Goal: Task Accomplishment & Management: Use online tool/utility

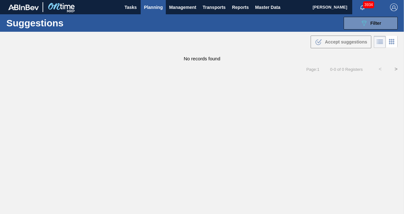
type to "[DATE]"
drag, startPoint x: 345, startPoint y: 25, endPoint x: 351, endPoint y: 28, distance: 6.1
click at [345, 25] on button "089F7B8B-B2A5-4AFE-B5C0-19BA573D28AC Filter" at bounding box center [370, 23] width 54 height 13
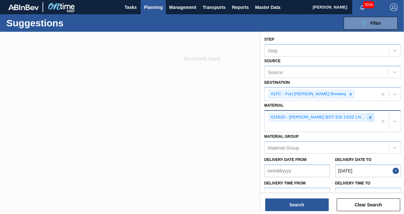
click at [369, 117] on icon at bounding box center [370, 117] width 4 height 4
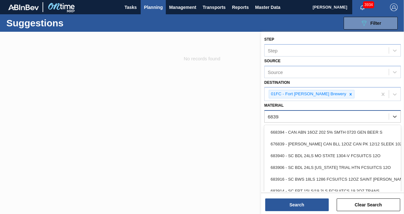
type input "683932"
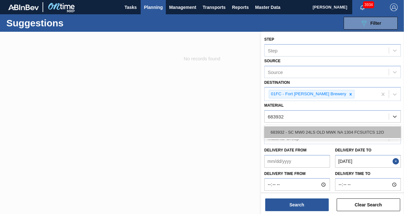
click at [350, 128] on div "683932 - SC MW0 24LS OLD MWK NA 1304 FCSUITCS 12O" at bounding box center [332, 132] width 137 height 12
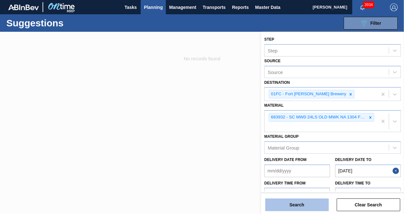
click at [300, 200] on button "Search" at bounding box center [296, 204] width 63 height 13
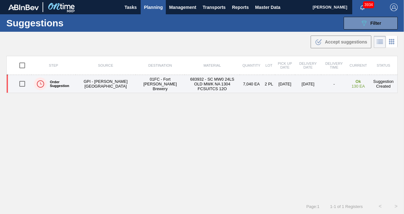
click at [25, 86] on input "checkbox" at bounding box center [22, 83] width 13 height 13
checkbox input "true"
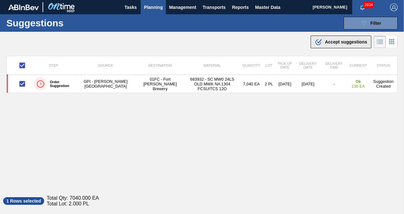
click at [326, 44] on span "Accept suggestions" at bounding box center [346, 41] width 42 height 5
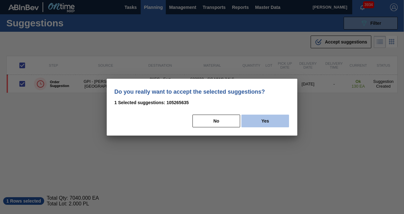
click at [272, 118] on button "Yes" at bounding box center [265, 121] width 48 height 13
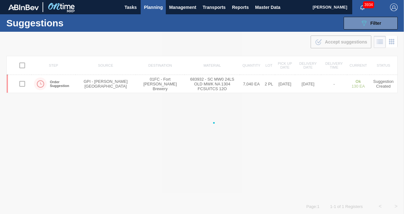
checkbox input "false"
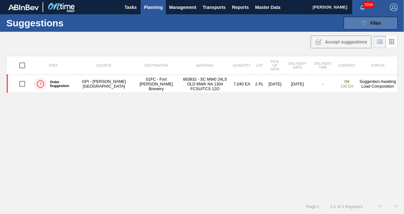
click at [350, 27] on button "089F7B8B-B2A5-4AFE-B5C0-19BA573D28AC Filter" at bounding box center [370, 23] width 54 height 13
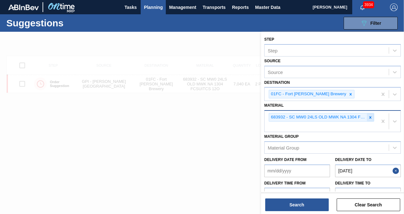
click at [369, 119] on icon at bounding box center [370, 117] width 4 height 4
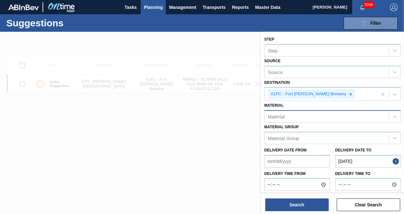
click at [309, 114] on div "Material" at bounding box center [326, 116] width 124 height 9
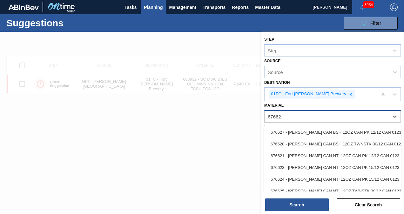
type input "676624"
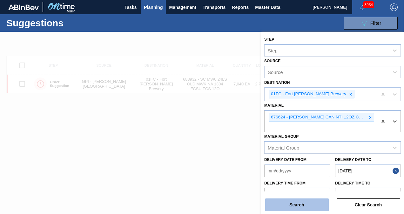
click at [297, 204] on button "Search" at bounding box center [296, 204] width 63 height 13
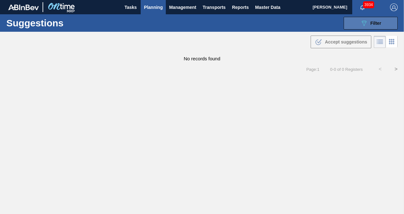
click at [356, 23] on button "089F7B8B-B2A5-4AFE-B5C0-19BA573D28AC Filter" at bounding box center [370, 23] width 54 height 13
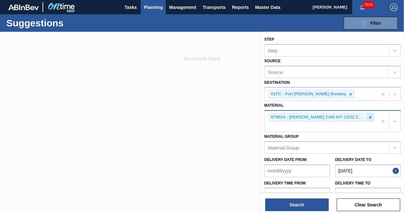
click at [368, 119] on div at bounding box center [370, 117] width 7 height 8
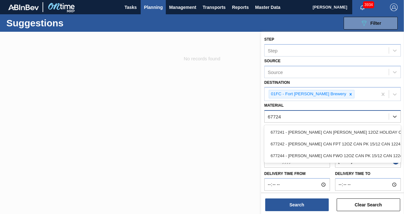
type input "677242"
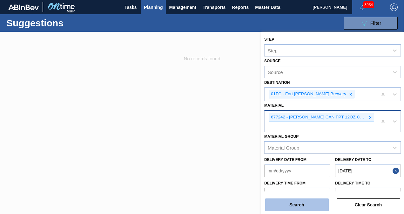
click at [298, 207] on button "Search" at bounding box center [296, 204] width 63 height 13
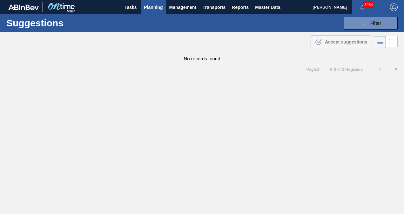
drag, startPoint x: 367, startPoint y: 20, endPoint x: 362, endPoint y: 30, distance: 11.5
click at [367, 20] on icon "089F7B8B-B2A5-4AFE-B5C0-19BA573D28AC" at bounding box center [364, 23] width 8 height 8
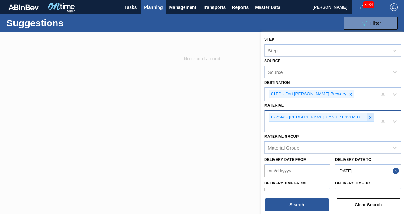
click at [369, 117] on icon at bounding box center [370, 117] width 2 height 2
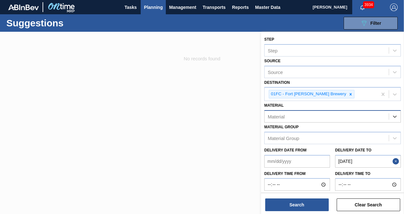
paste input "683532"
type input "683532"
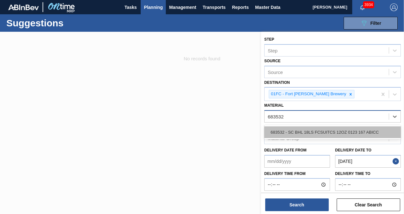
click at [339, 130] on div "683532 - SC BHL 18LS FCSUITCS 12OZ 0123 167 ABICC" at bounding box center [332, 132] width 137 height 12
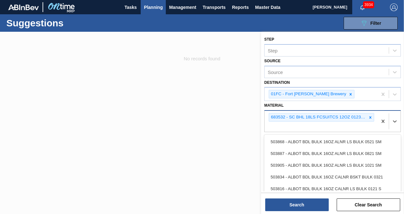
click at [295, 124] on div "683532 - SC BHL 18LS FCSUITCS 12OZ 0123 167 ABICC" at bounding box center [320, 121] width 113 height 21
paste input "683792"
type input "683792"
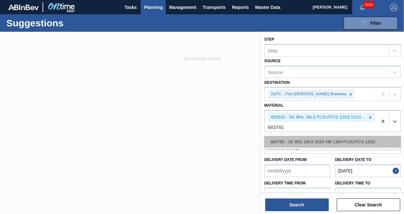
click at [291, 143] on div "683792 - SC BDL 24LS 2025 VBI 1304 FCSUITCS 12OZ" at bounding box center [332, 142] width 137 height 12
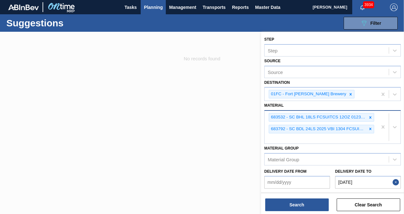
click at [286, 137] on div "683532 - SC BHL 18LS FCSUITCS 12OZ 0123 167 ABICC 683792 - SC BDL 24LS 2025 VBI…" at bounding box center [320, 127] width 113 height 33
paste input "683769"
type input "683769"
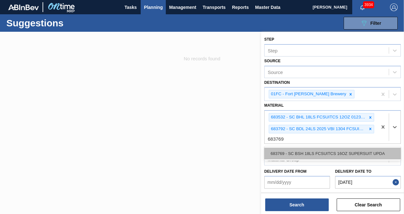
click at [301, 157] on div "683769 - SC BSH 18LS FCSUITCS 16OZ SUPERSUIT UPDA" at bounding box center [332, 154] width 137 height 12
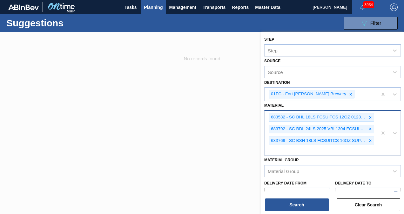
click at [284, 152] on div "683532 - SC BHL 18LS FCSUITCS 12OZ 0123 167 ABICC 683792 - SC BDL 24LS 2025 VBI…" at bounding box center [320, 133] width 113 height 44
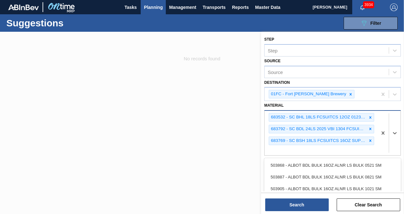
paste input "677107"
type input "677107"
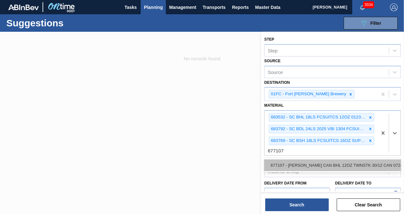
click at [286, 167] on div "677107 - [PERSON_NAME] CAN BHL 12OZ TWNSTK 30/12 CAN 0724" at bounding box center [332, 165] width 137 height 12
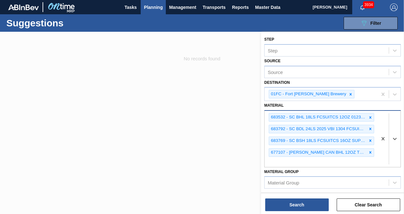
drag, startPoint x: 286, startPoint y: 157, endPoint x: 291, endPoint y: 157, distance: 5.4
click at [286, 157] on div "683532 - SC BHL 18LS FCSUITCS 12OZ 0123 167 ABICC 683792 - SC BDL 24LS 2025 VBI…" at bounding box center [320, 139] width 113 height 56
paste input "677151"
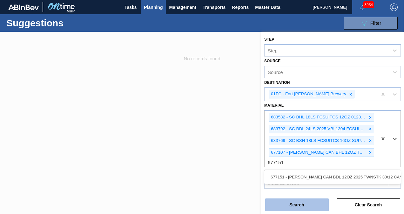
type input "677151"
click at [294, 205] on button "Search" at bounding box center [296, 204] width 63 height 13
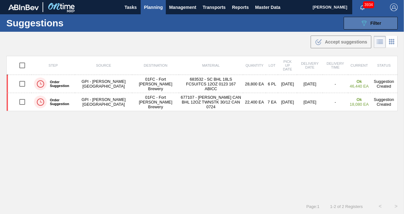
click at [355, 23] on button "089F7B8B-B2A5-4AFE-B5C0-19BA573D28AC Filter" at bounding box center [370, 23] width 54 height 13
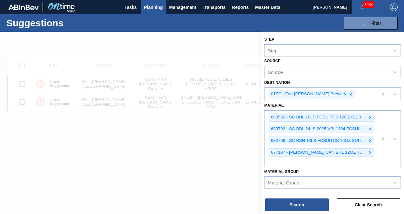
click at [306, 167] on div "Material [PERSON_NAME] Group" at bounding box center [332, 178] width 137 height 22
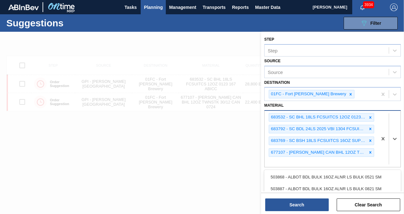
click at [304, 162] on div "683532 - SC BHL 18LS FCSUITCS 12OZ 0123 167 ABICC 683792 - SC BDL 24LS 2025 VBI…" at bounding box center [320, 139] width 113 height 56
paste input "677151"
type input "677151"
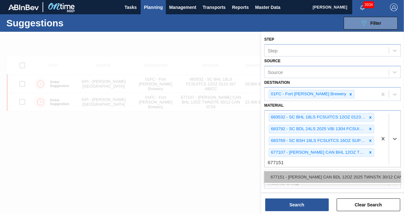
click at [300, 172] on div "677151 - [PERSON_NAME] CAN BDL 12OZ 2025 TWNSTK 30/12 CAN" at bounding box center [332, 177] width 137 height 12
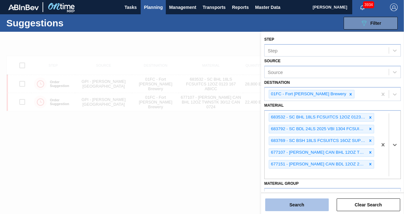
click at [297, 201] on button "Search" at bounding box center [296, 204] width 63 height 13
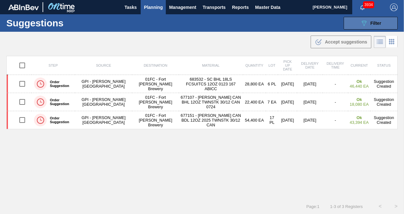
drag, startPoint x: 346, startPoint y: 21, endPoint x: 349, endPoint y: 23, distance: 3.3
click at [346, 21] on button "089F7B8B-B2A5-4AFE-B5C0-19BA573D28AC Filter" at bounding box center [370, 23] width 54 height 13
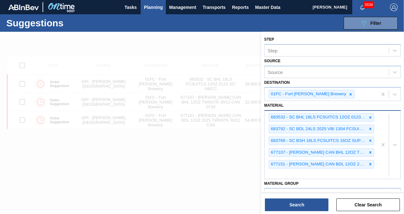
click at [330, 170] on div "683532 - SC BHL 18LS FCSUITCS 12OZ 0123 167 ABICC 683792 - SC BDL 24LS 2025 VBI…" at bounding box center [320, 145] width 113 height 68
paste input "683660"
type input "683660"
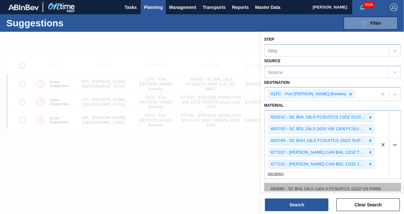
click at [312, 187] on div "683660 - SC BHL 24LS 1304-X FCSUITCS 12OZ US FARM" at bounding box center [332, 189] width 137 height 12
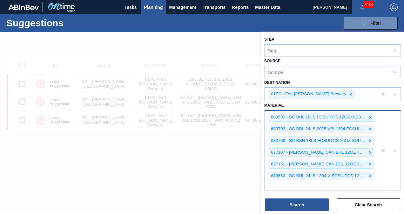
click at [282, 182] on div "683532 - SC BHL 18LS FCSUITCS 12OZ 0123 167 ABICC 683792 - SC BDL 24LS 2025 VBI…" at bounding box center [320, 150] width 113 height 79
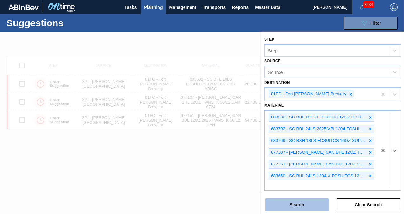
paste input "683790"
type input "683790"
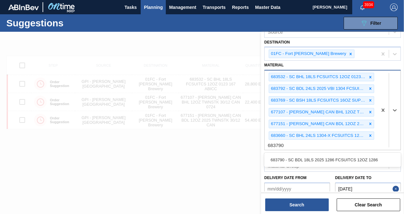
scroll to position [63, 0]
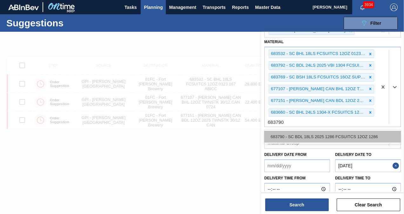
click at [292, 134] on div "683790 - SC BDL 18LS 2025 1286 FCSUITCS 12OZ 1286" at bounding box center [332, 137] width 137 height 12
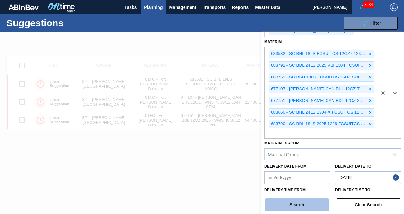
click at [286, 201] on button "Search" at bounding box center [296, 204] width 63 height 13
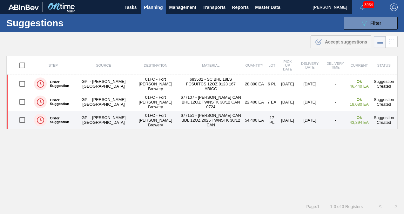
click at [21, 119] on input "checkbox" at bounding box center [22, 119] width 13 height 13
checkbox input "true"
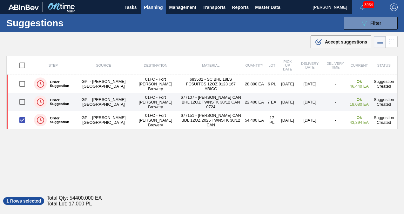
click at [21, 105] on input "checkbox" at bounding box center [22, 101] width 13 height 13
checkbox input "true"
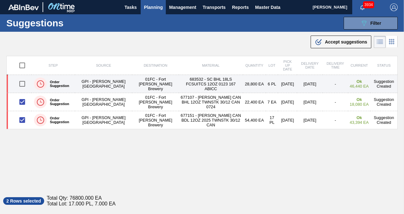
click at [21, 84] on input "checkbox" at bounding box center [22, 83] width 13 height 13
checkbox input "true"
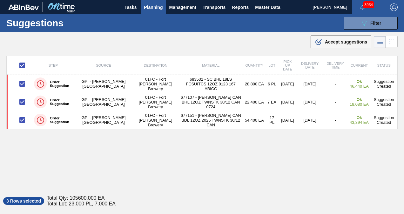
click at [328, 32] on div ".b{fill:var(--color-action-default)} Accept suggestions" at bounding box center [202, 41] width 404 height 18
click at [328, 38] on div ".b{fill:var(--color-action-default)} Accept suggestions" at bounding box center [341, 42] width 52 height 8
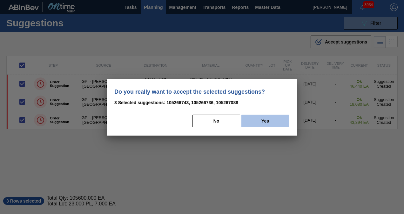
click at [263, 119] on button "Yes" at bounding box center [265, 121] width 48 height 13
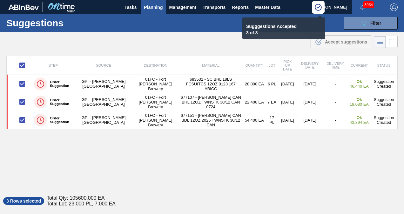
click at [153, 10] on span "Planning" at bounding box center [153, 7] width 19 height 8
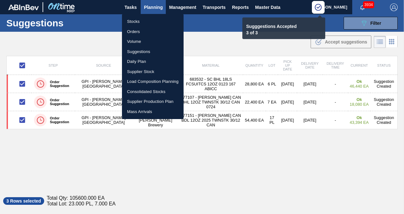
click at [147, 82] on li "Load Composition Planning" at bounding box center [153, 82] width 62 height 10
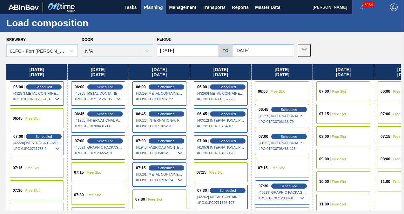
click at [189, 53] on input "[DATE]" at bounding box center [188, 50] width 62 height 13
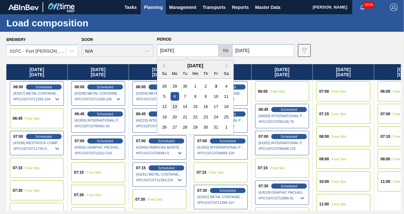
click at [178, 107] on div "13" at bounding box center [174, 106] width 9 height 9
type input "[DATE]"
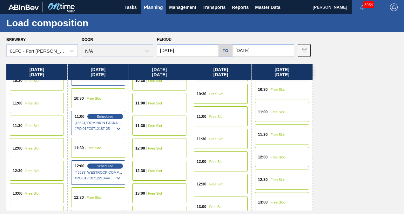
scroll to position [350, 0]
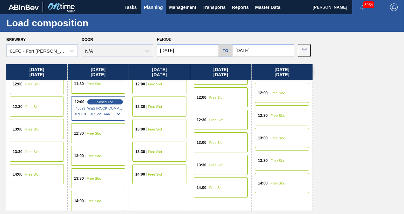
click at [105, 155] on div "13:00 Free Slot" at bounding box center [98, 156] width 54 height 20
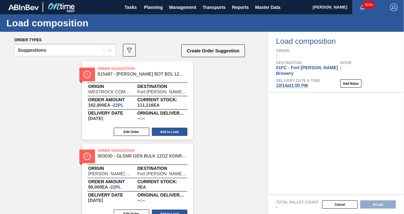
click at [69, 56] on div "Suggestions" at bounding box center [65, 52] width 102 height 17
click at [50, 55] on div "Suggestions" at bounding box center [59, 50] width 89 height 9
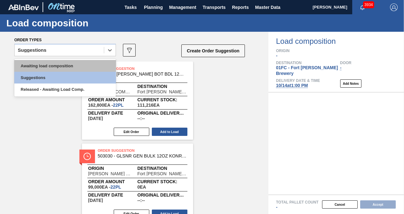
click at [43, 63] on div "Awaiting load composition" at bounding box center [65, 66] width 102 height 12
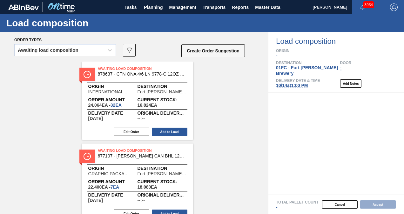
click at [229, 43] on div "Order types" at bounding box center [129, 40] width 231 height 6
click at [223, 47] on button "Create Order Suggestion" at bounding box center [212, 50] width 63 height 13
click at [221, 42] on div "Order types" at bounding box center [129, 40] width 231 height 6
drag, startPoint x: 219, startPoint y: 44, endPoint x: 218, endPoint y: 49, distance: 5.1
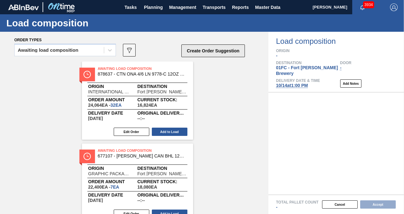
click at [219, 44] on div "Create Order Suggestion" at bounding box center [213, 52] width 63 height 17
click at [218, 49] on button "Create Order Suggestion" at bounding box center [212, 50] width 63 height 13
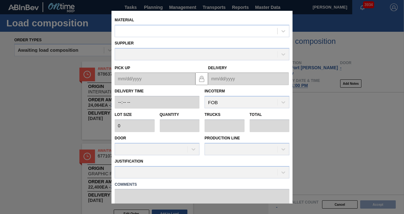
click at [157, 23] on div "Material" at bounding box center [202, 27] width 175 height 22
click at [157, 30] on div at bounding box center [196, 30] width 162 height 9
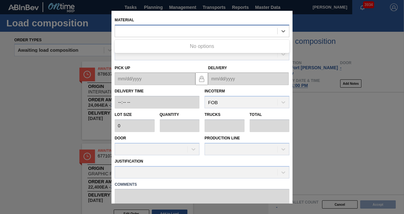
paste input "677242"
type input "677242"
click at [156, 43] on div "No options" at bounding box center [202, 46] width 175 height 11
click at [164, 29] on div at bounding box center [196, 30] width 162 height 9
paste input "677242"
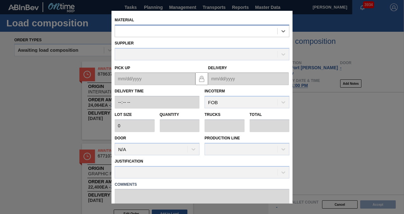
type input "677242"
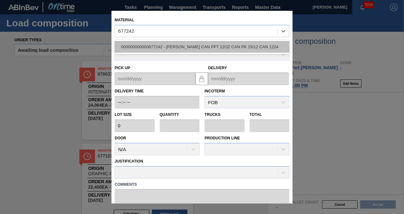
click at [167, 44] on div "000000000000677242 - [PERSON_NAME] CAN FPT 12OZ CAN PK 15/12 CAN 1224" at bounding box center [202, 47] width 175 height 12
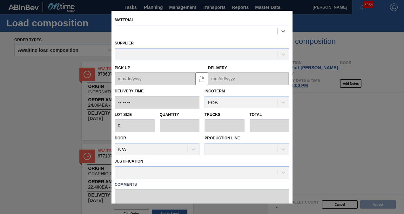
type input "4,000"
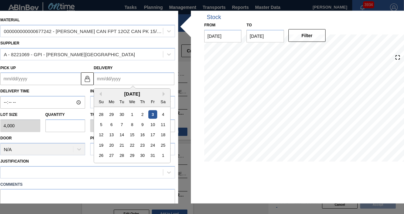
click at [143, 77] on input "Delivery" at bounding box center [134, 78] width 81 height 13
type input "1"
type up "[DATE]"
type input "10"
type up "[DATE]"
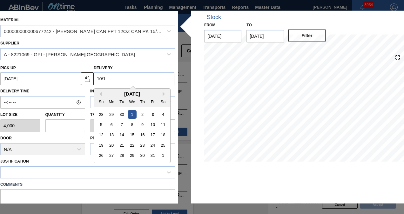
type input "10/14"
type up "[DATE]"
click at [121, 132] on div "14" at bounding box center [121, 135] width 9 height 9
type input "[DATE]"
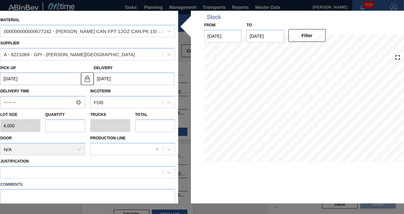
click at [78, 128] on input "text" at bounding box center [65, 125] width 40 height 13
type input "1"
type input "0.038"
type input "4,000"
type input "1"
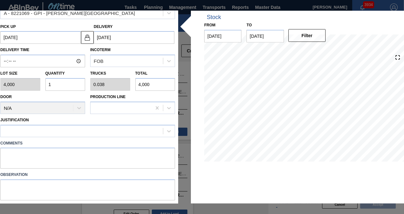
scroll to position [57, 0]
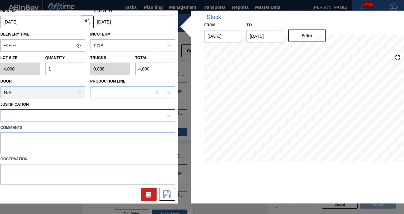
click at [70, 114] on div at bounding box center [82, 115] width 162 height 9
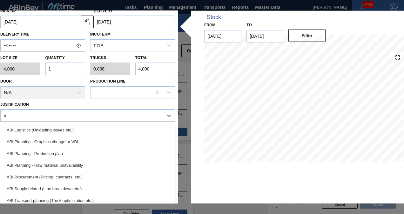
scroll to position [25, 0]
type input "inv"
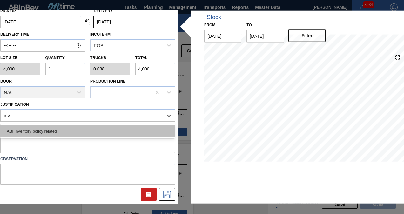
click at [68, 131] on div "ABI Inventory policy related" at bounding box center [87, 131] width 175 height 12
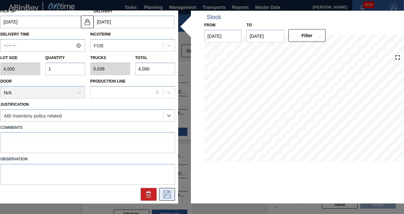
click at [171, 195] on button at bounding box center [167, 194] width 16 height 13
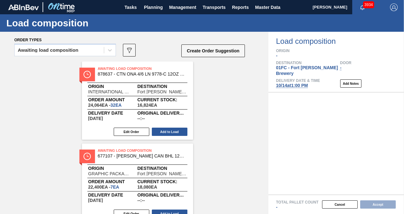
click at [223, 54] on button "Create Order Suggestion" at bounding box center [212, 50] width 63 height 13
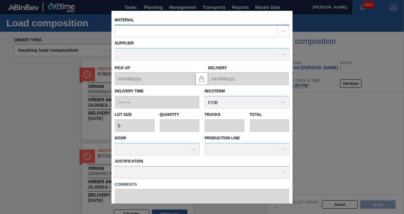
click at [201, 32] on div at bounding box center [196, 30] width 162 height 9
paste input "676624"
type input "676624"
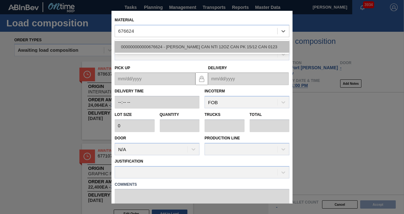
click at [187, 42] on div "000000000000676624 - [PERSON_NAME] CAN NTI 12OZ CAN PK 15/12 CAN 0123" at bounding box center [202, 47] width 175 height 12
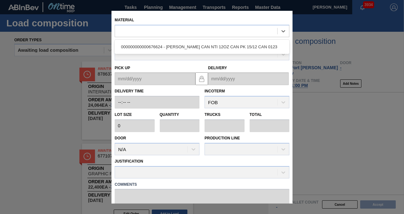
type input "4,000"
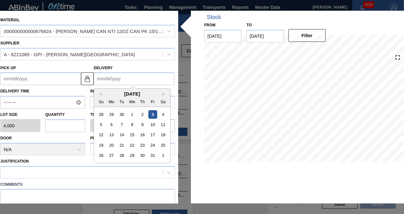
click at [109, 77] on input "Delivery" at bounding box center [134, 78] width 81 height 13
type input "1"
type up "[DATE]"
type input "10"
type up "[DATE]"
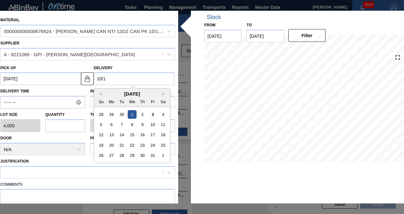
type input "10/14"
type up "[DATE]"
click at [121, 135] on div "14" at bounding box center [121, 135] width 9 height 9
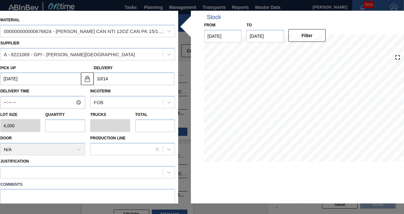
type input "[DATE]"
click at [57, 122] on input "text" at bounding box center [65, 125] width 40 height 13
type input "1"
type input "0.038"
type input "4,000"
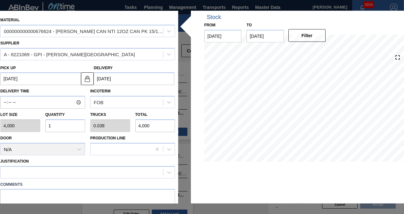
type input "1"
click at [66, 174] on div at bounding box center [82, 172] width 162 height 9
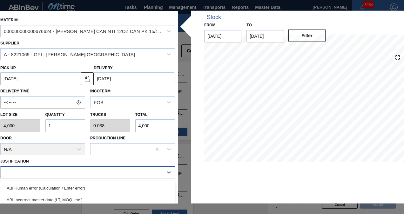
scroll to position [72, 0]
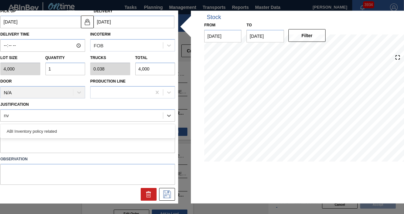
type input "n"
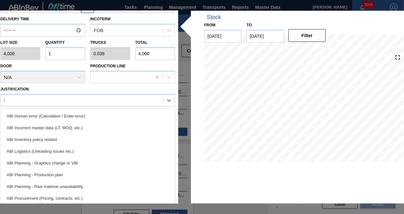
type input "inv"
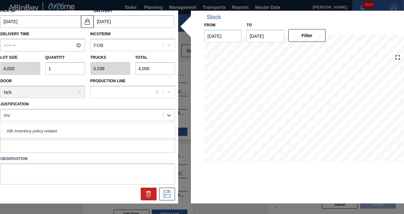
scroll to position [57, 0]
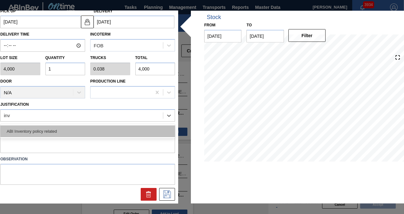
click at [61, 130] on div "ABI Inventory policy related" at bounding box center [87, 131] width 175 height 12
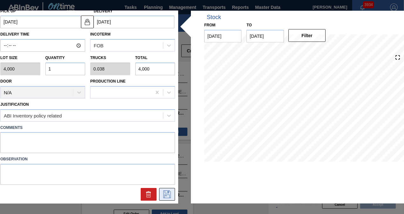
click at [164, 192] on icon at bounding box center [167, 194] width 8 height 8
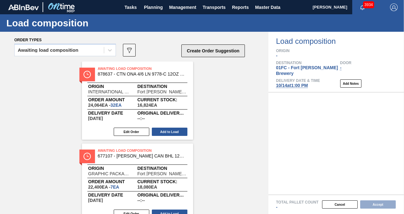
click at [229, 56] on button "Create Order Suggestion" at bounding box center [212, 50] width 63 height 13
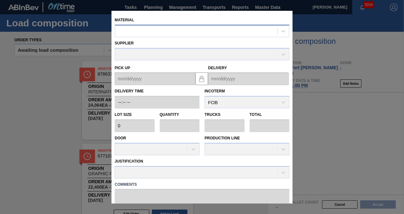
click at [187, 28] on div at bounding box center [196, 30] width 162 height 9
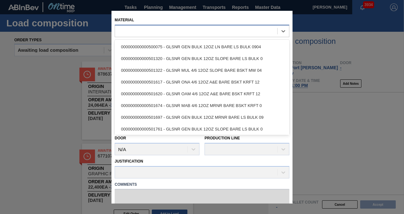
paste input "677432"
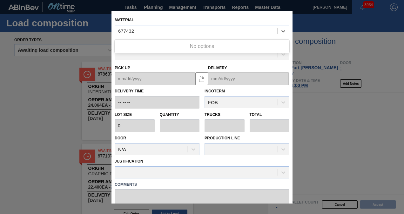
type input "677432"
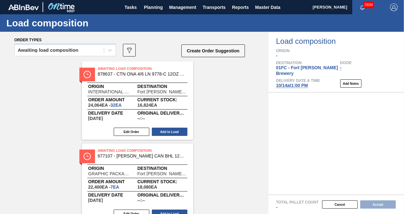
drag, startPoint x: 197, startPoint y: 111, endPoint x: 210, endPoint y: 113, distance: 14.0
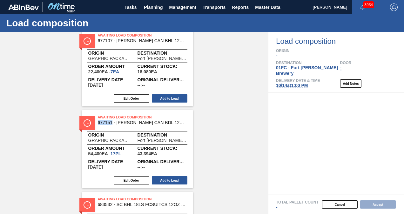
click at [136, 176] on div "Edit Order Add to Load" at bounding box center [135, 181] width 106 height 10
click at [136, 177] on button "Edit Order" at bounding box center [132, 180] width 36 height 8
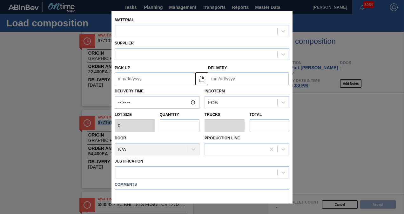
type input "3,200"
type input "17"
type input "0.654"
type input "54,400"
type up "[DATE]"
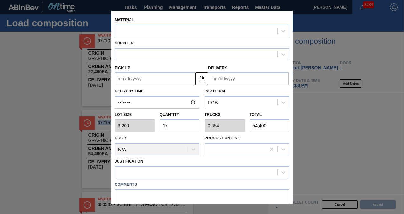
type input "[DATE]"
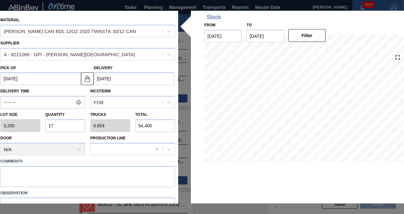
click at [55, 130] on input "17" at bounding box center [65, 125] width 40 height 13
type input "1"
type input "0.038"
type input "3,200"
type input "0"
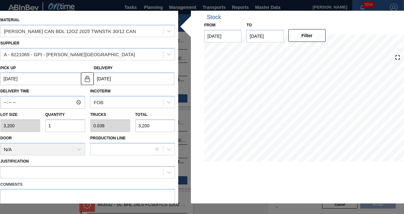
type input "0"
type input "6"
type input "0.231"
type input "19,200"
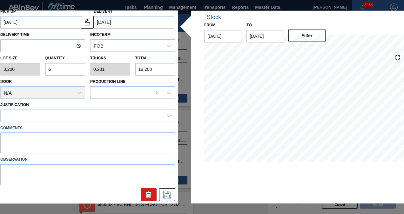
scroll to position [57, 0]
type input "6"
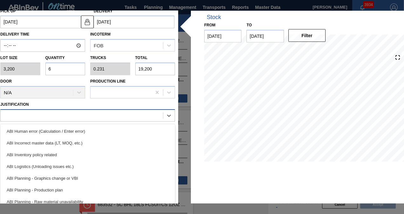
click at [70, 120] on div at bounding box center [87, 115] width 175 height 12
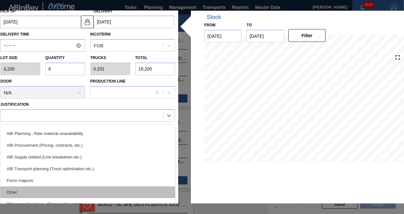
scroll to position [95, 0]
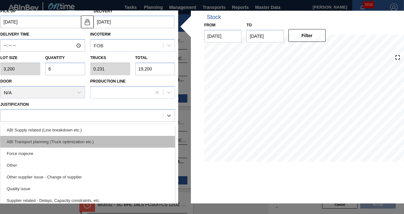
click at [76, 140] on div "ABI Transport planning (Truck optimization etc.)" at bounding box center [87, 142] width 175 height 12
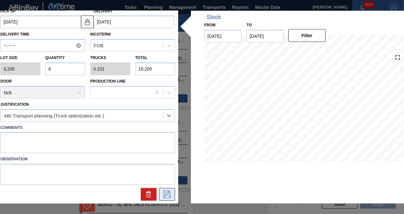
click at [168, 194] on icon at bounding box center [167, 194] width 10 height 8
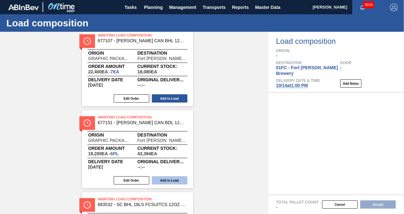
click at [176, 181] on button "Add to Load" at bounding box center [170, 180] width 36 height 8
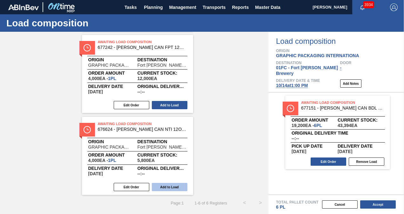
click at [175, 183] on button "Add to Load" at bounding box center [170, 187] width 36 height 8
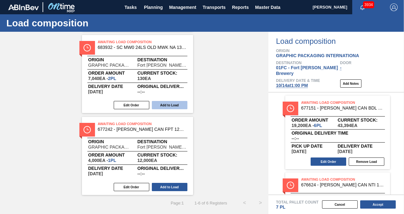
click at [174, 103] on button "Add to Load" at bounding box center [170, 105] width 36 height 8
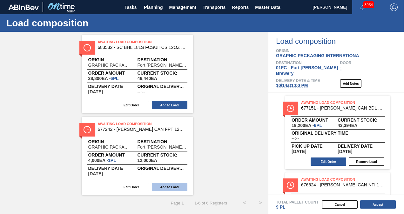
click at [168, 185] on button "Add to Load" at bounding box center [170, 187] width 36 height 8
click at [203, 109] on div "Awaiting Load Composition 677107 - [PERSON_NAME] CAN BHL 12OZ TWNSTK 30/12 CAN …" at bounding box center [134, 115] width 268 height 160
click at [225, 127] on div "Awaiting Load Composition 677107 - [PERSON_NAME] CAN BHL 12OZ TWNSTK 30/12 CAN …" at bounding box center [134, 115] width 268 height 160
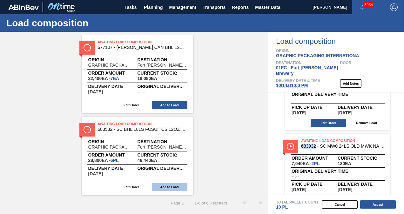
click at [162, 191] on button "Add to Load" at bounding box center [170, 187] width 36 height 8
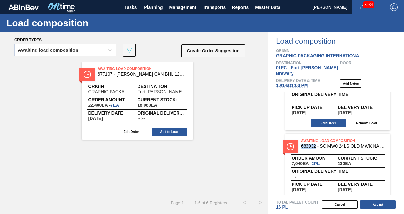
scroll to position [0, 0]
click at [171, 132] on button "Add to Load" at bounding box center [170, 132] width 36 height 8
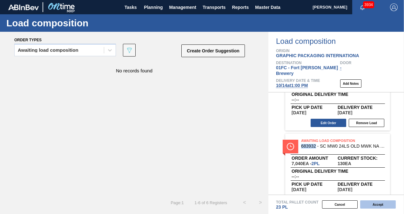
click at [368, 205] on button "Accept" at bounding box center [378, 204] width 36 height 8
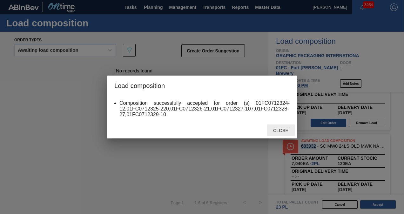
click at [278, 134] on div "Close" at bounding box center [281, 130] width 28 height 12
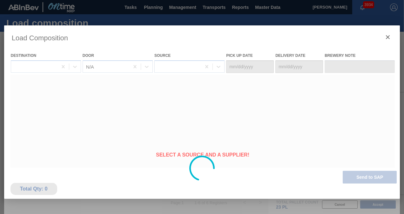
type Date "[DATE]"
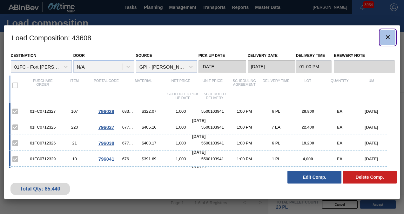
click at [388, 41] on icon "botão de ícone" at bounding box center [388, 37] width 8 height 8
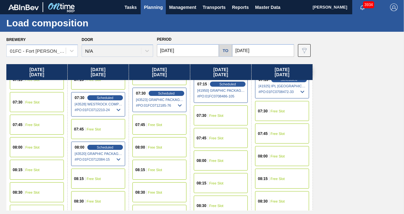
scroll to position [32, 0]
